Goal: Find specific page/section: Find specific page/section

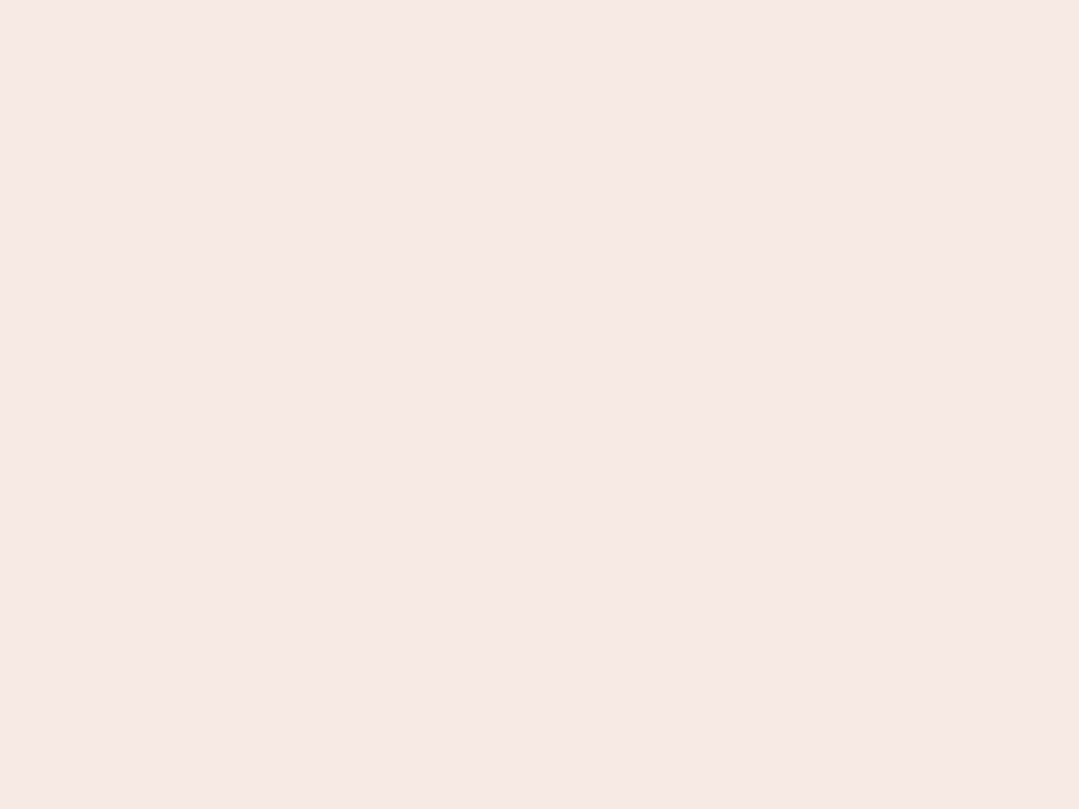
click at [539, 404] on nb-app "Almost there Thank you for registering for Newbook. Your account is under revie…" at bounding box center [539, 404] width 1079 height 809
click at [539, 0] on nb-app "Almost there Thank you for registering for Newbook. Your account is under revie…" at bounding box center [539, 404] width 1079 height 809
click at [576, 0] on nb-app "Almost there Thank you for registering for Newbook. Your account is under revie…" at bounding box center [539, 404] width 1079 height 809
click at [539, 404] on nb-app "Almost there Thank you for registering for Newbook. Your account is under revie…" at bounding box center [539, 404] width 1079 height 809
click at [539, 0] on nb-app "Almost there Thank you for registering for Newbook. Your account is under revie…" at bounding box center [539, 404] width 1079 height 809
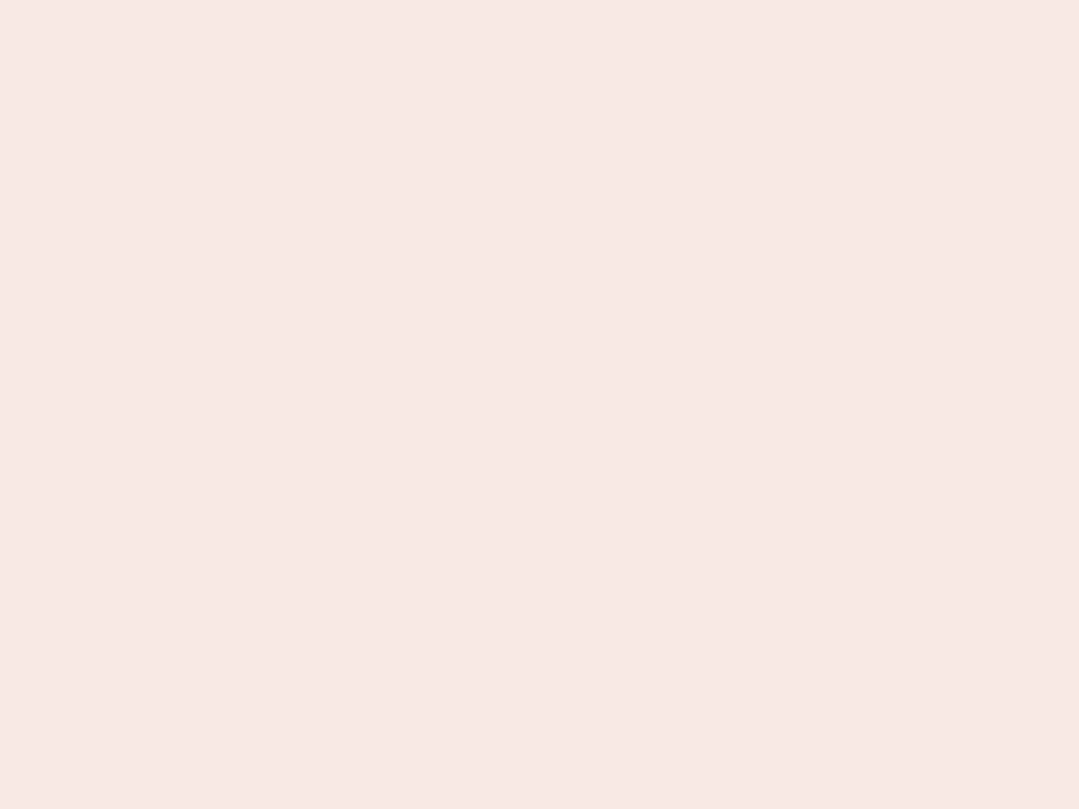
click at [377, 0] on nb-app "Almost there Thank you for registering for Newbook. Your account is under revie…" at bounding box center [539, 404] width 1079 height 809
click at [539, 404] on nb-app "Almost there Thank you for registering for Newbook. Your account is under revie…" at bounding box center [539, 404] width 1079 height 809
click at [539, 0] on nb-app "Almost there Thank you for registering for Newbook. Your account is under revie…" at bounding box center [539, 404] width 1079 height 809
click at [377, 0] on nb-app "Almost there Thank you for registering for Newbook. Your account is under revie…" at bounding box center [539, 404] width 1079 height 809
click at [539, 404] on nb-app "Almost there Thank you for registering for Newbook. Your account is under revie…" at bounding box center [539, 404] width 1079 height 809
